Goal: Information Seeking & Learning: Learn about a topic

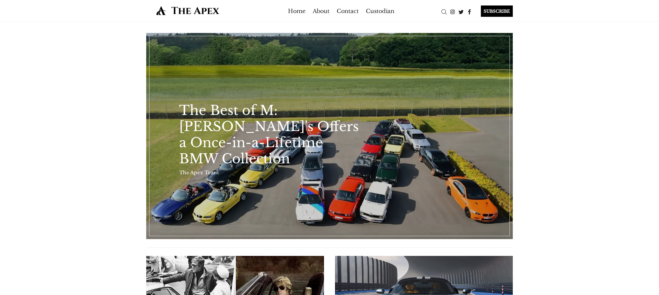
click at [355, 148] on link "The Best of M: [PERSON_NAME]'s Offers a Once-in-a-Lifetime BMW Collection" at bounding box center [270, 134] width 183 height 65
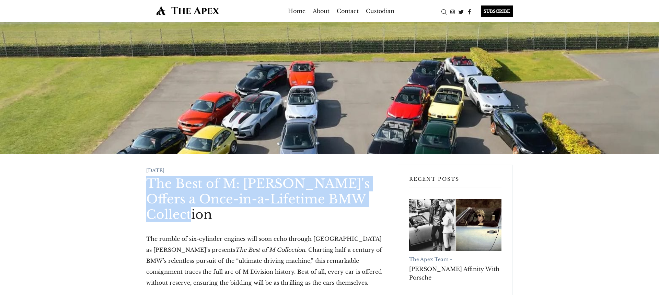
drag, startPoint x: 147, startPoint y: 185, endPoint x: 389, endPoint y: 201, distance: 242.3
copy h1 "The Best of M: [PERSON_NAME]'s Offers a Once-in-a-Lifetime BMW Collection"
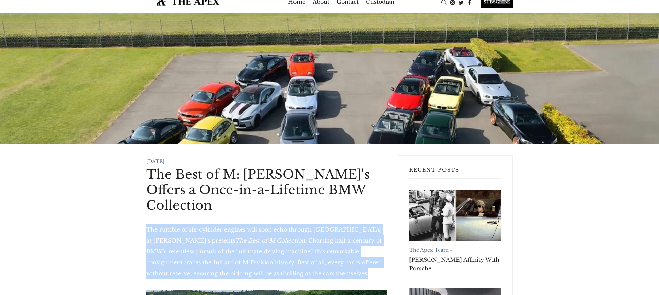
drag, startPoint x: 142, startPoint y: 211, endPoint x: 303, endPoint y: 257, distance: 167.3
copy p "The rumble of six-cylinder engines will soon echo through [GEOGRAPHIC_DATA] as …"
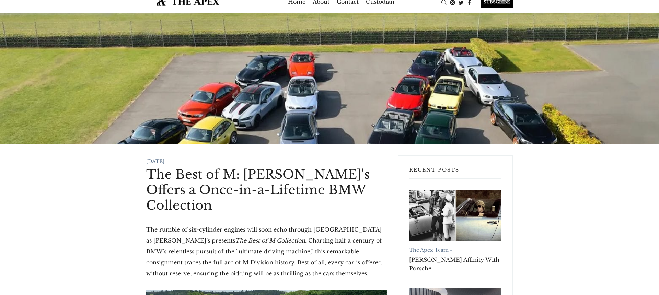
drag, startPoint x: 147, startPoint y: 161, endPoint x: 188, endPoint y: 161, distance: 40.9
